Goal: Information Seeking & Learning: Learn about a topic

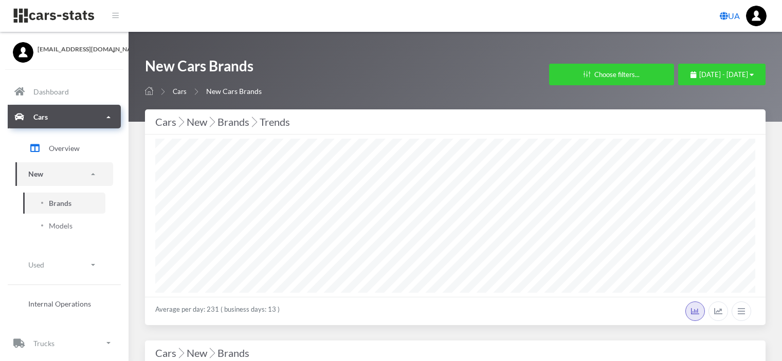
select select "25"
click at [705, 76] on span "[DATE] - [DATE]" at bounding box center [723, 74] width 49 height 8
click at [680, 48] on div "New Cars Brands Cars New Cars Brands Filters in Cars × Brands (Up to 10 brands)…" at bounding box center [455, 77] width 653 height 90
click at [62, 202] on span "Brands" at bounding box center [60, 203] width 23 height 11
select select "25"
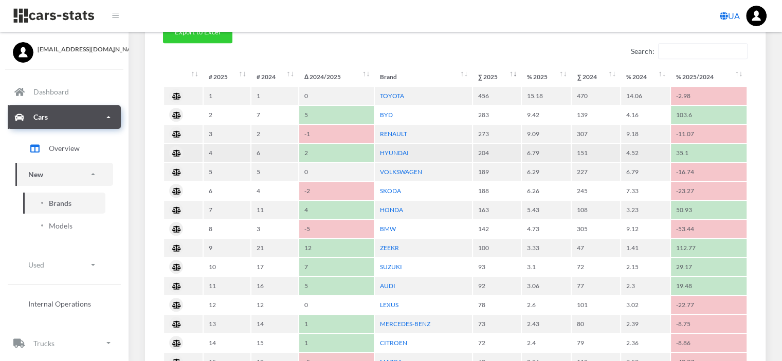
scroll to position [565, 0]
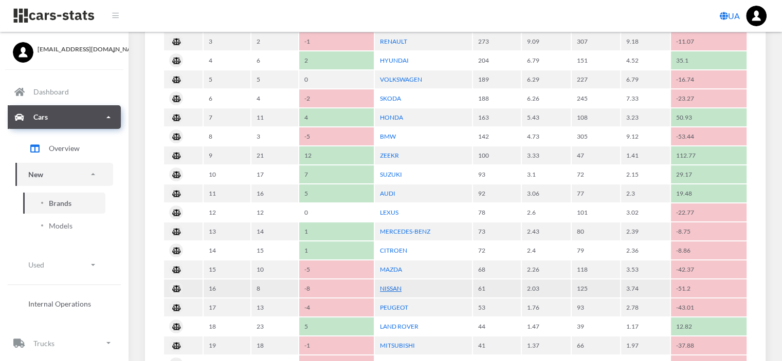
click at [396, 285] on link "NISSAN" at bounding box center [391, 289] width 22 height 8
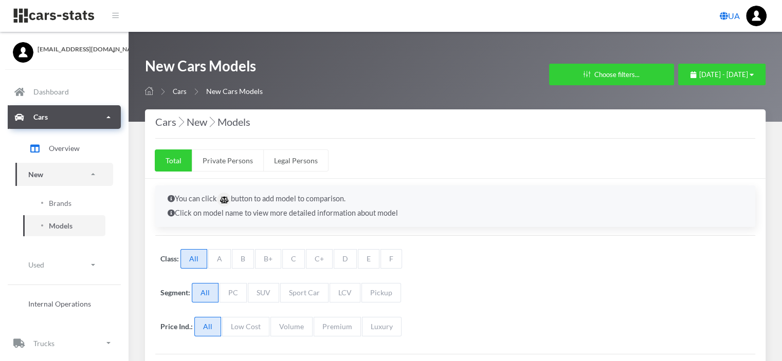
select select "25"
select select "NISSAN"
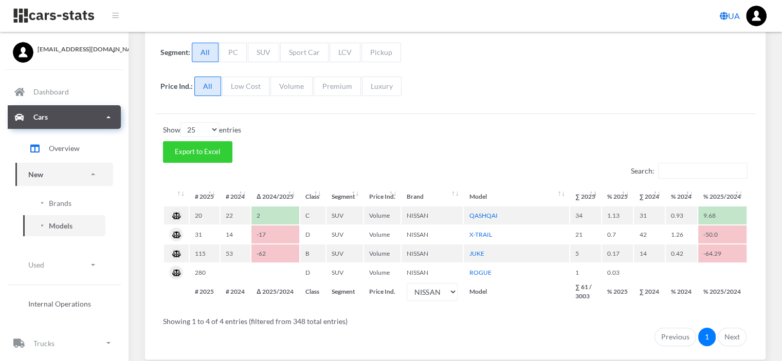
scroll to position [257, 0]
